Goal: Find specific page/section: Find specific page/section

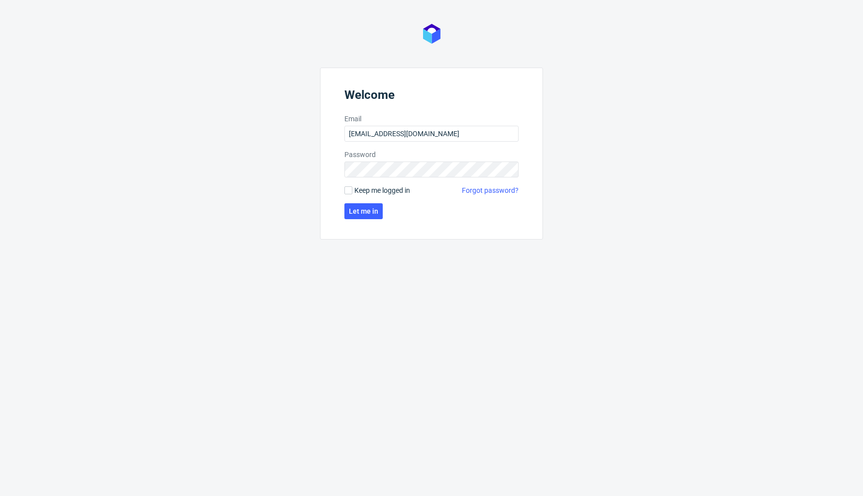
type input "[EMAIL_ADDRESS][DOMAIN_NAME]"
click at [363, 211] on button "Let me in" at bounding box center [363, 211] width 38 height 16
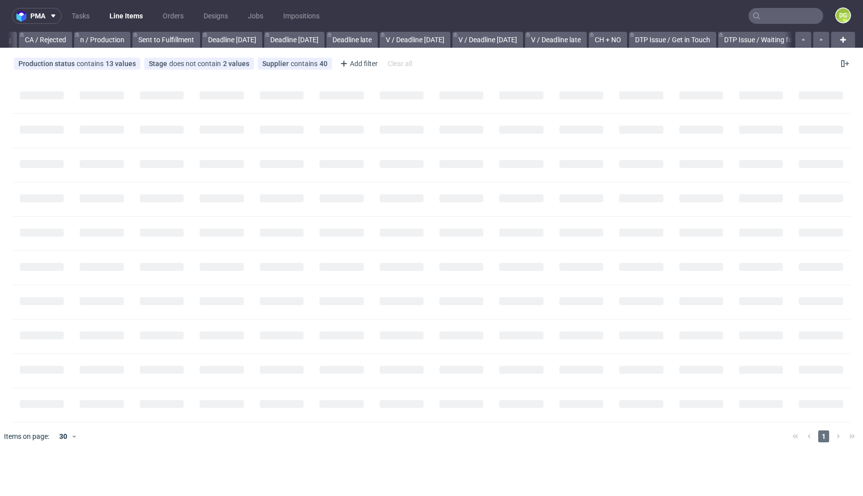
scroll to position [0, 1045]
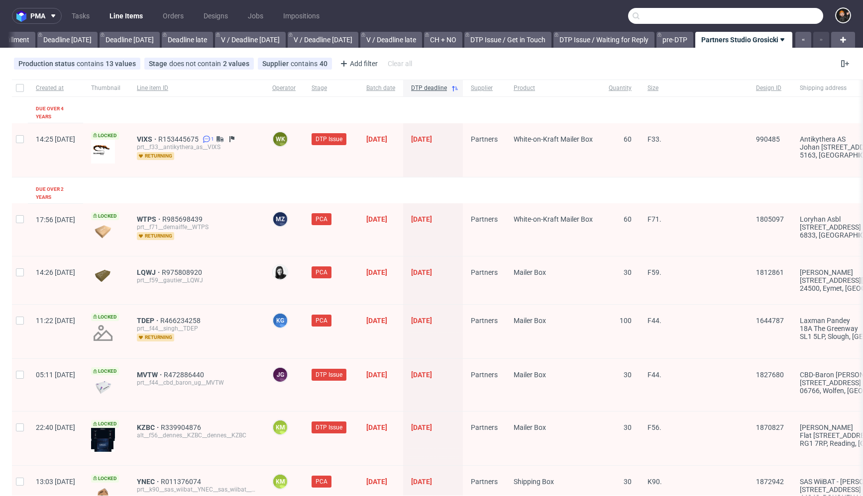
click at [784, 18] on input "text" at bounding box center [725, 16] width 195 height 16
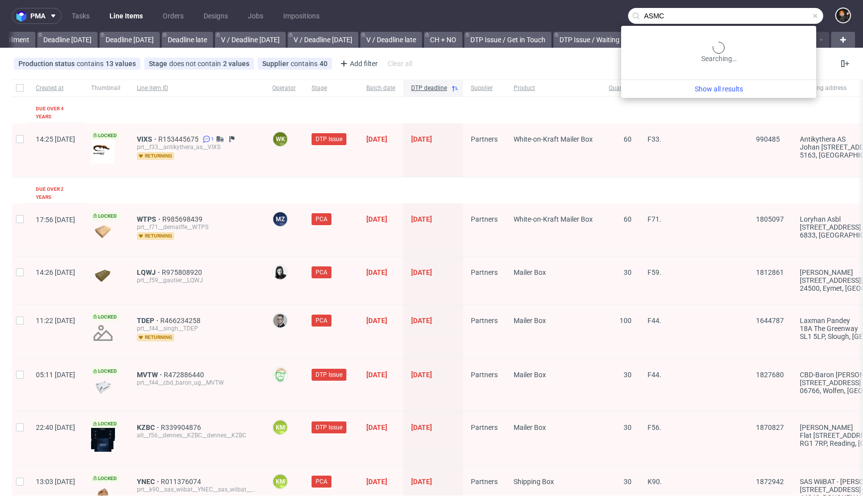
type input "ASMC"
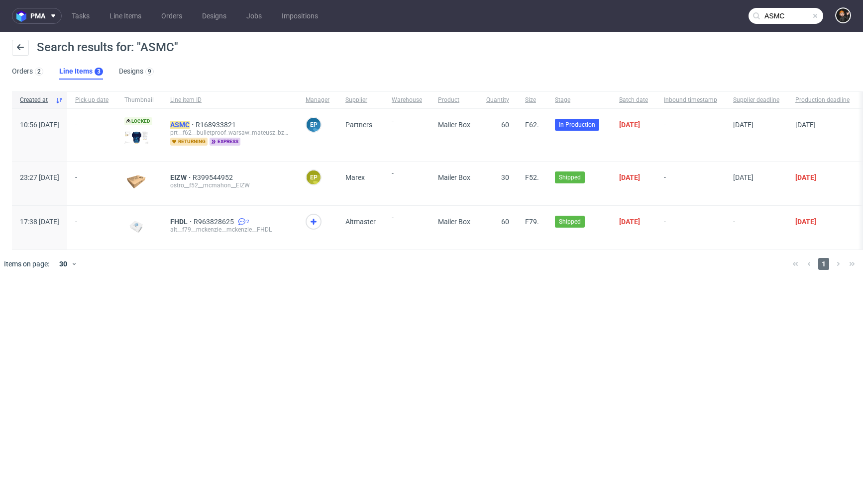
click at [190, 124] on mark "ASMC" at bounding box center [179, 125] width 19 height 8
